Goal: Information Seeking & Learning: Learn about a topic

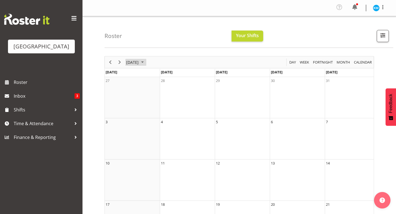
click at [139, 61] on span "August 2025" at bounding box center [132, 62] width 13 height 7
click at [134, 125] on span "Sep" at bounding box center [135, 124] width 12 height 12
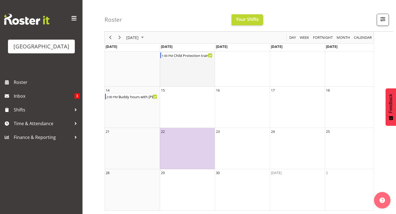
scroll to position [74, 0]
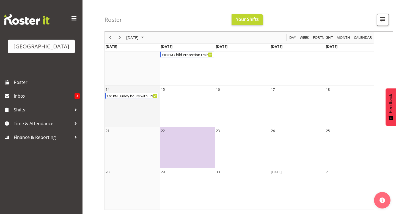
click at [111, 92] on td "14 2:00 PM Buddy hours with Hamish" at bounding box center [132, 106] width 55 height 41
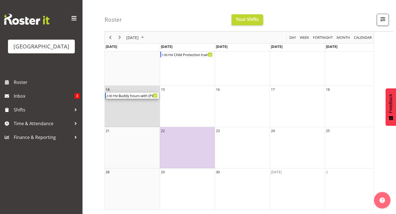
click at [111, 96] on div "2:00 PM" at bounding box center [112, 96] width 12 height 6
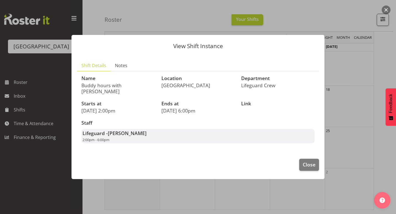
click at [360, 89] on div at bounding box center [198, 107] width 396 height 214
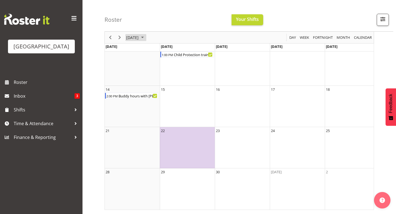
click at [139, 34] on span "September 2025" at bounding box center [132, 37] width 13 height 7
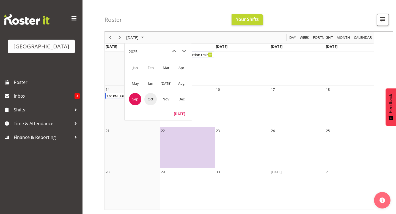
click at [151, 98] on span "Oct" at bounding box center [150, 99] width 12 height 12
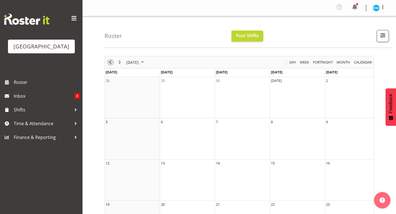
click at [112, 63] on span "Previous" at bounding box center [110, 62] width 7 height 7
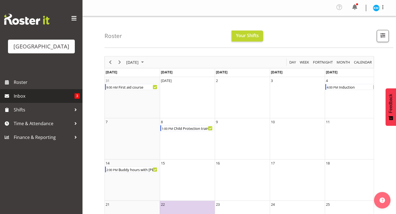
click at [48, 93] on span "Inbox" at bounding box center [44, 96] width 61 height 8
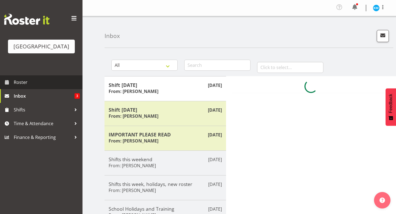
click at [41, 84] on span "Roster" at bounding box center [47, 82] width 66 height 8
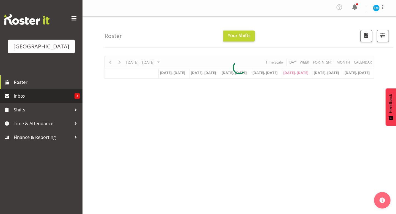
click at [38, 96] on span "Inbox" at bounding box center [44, 96] width 61 height 8
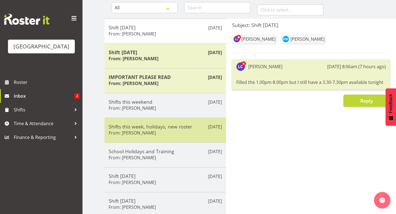
scroll to position [78, 0]
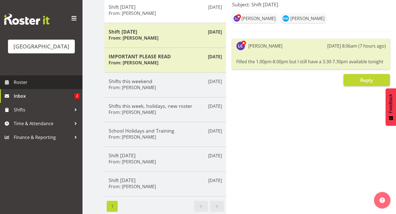
click at [36, 86] on span "Roster" at bounding box center [47, 82] width 66 height 8
